Goal: Find contact information: Find contact information

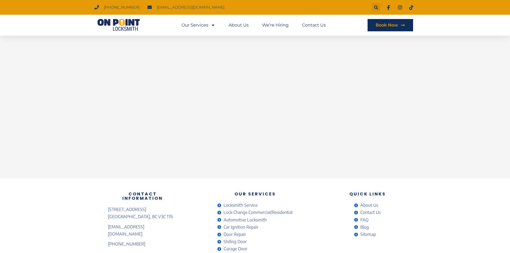
scroll to position [202, 0]
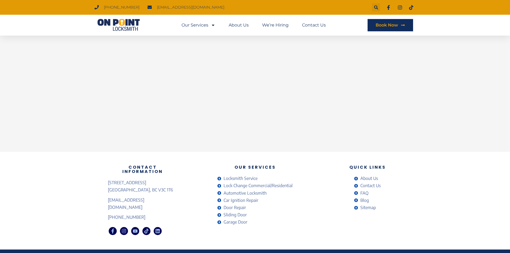
drag, startPoint x: 105, startPoint y: 205, endPoint x: 110, endPoint y: 206, distance: 5.7
click at [108, 206] on div "Contact Information [STREET_ADDRESS] [EMAIL_ADDRESS][DOMAIN_NAME] [PHONE_NUMBER…" at bounding box center [255, 200] width 510 height 97
click at [108, 214] on span "[PHONE_NUMBER]" at bounding box center [126, 217] width 37 height 7
drag, startPoint x: 101, startPoint y: 206, endPoint x: 155, endPoint y: 206, distance: 53.6
click at [155, 206] on div "Contact Information [STREET_ADDRESS] [EMAIL_ADDRESS][DOMAIN_NAME] [PHONE_NUMBER…" at bounding box center [255, 200] width 510 height 97
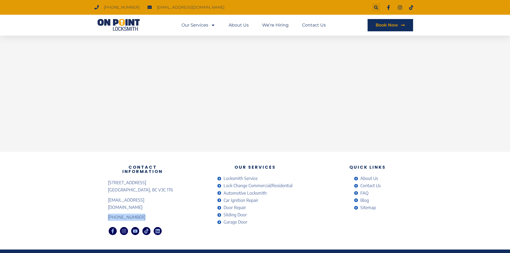
copy span "[PHONE_NUMBER]"
drag, startPoint x: 105, startPoint y: 196, endPoint x: 168, endPoint y: 199, distance: 62.5
click at [168, 199] on div "Contact Information [STREET_ADDRESS] [EMAIL_ADDRESS][DOMAIN_NAME] [PHONE_NUMBER…" at bounding box center [142, 201] width 75 height 76
copy span "[EMAIL_ADDRESS][DOMAIN_NAME]"
drag, startPoint x: 107, startPoint y: 178, endPoint x: 153, endPoint y: 179, distance: 46.4
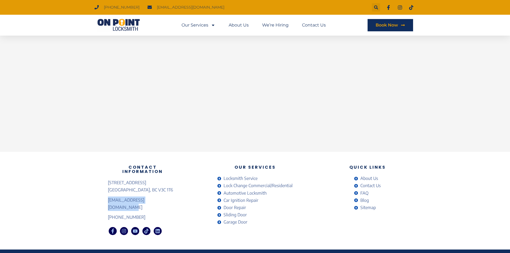
click at [153, 179] on div "Contact Information [STREET_ADDRESS] [EMAIL_ADDRESS][DOMAIN_NAME] [PHONE_NUMBER…" at bounding box center [142, 201] width 75 height 76
copy span "[STREET_ADDRESS]"
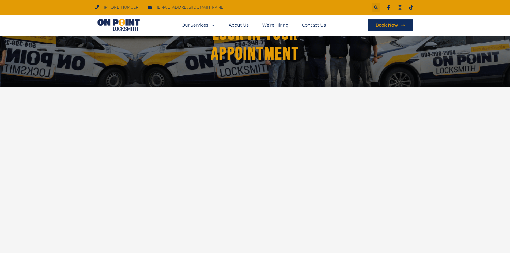
scroll to position [0, 0]
